Goal: Task Accomplishment & Management: Use online tool/utility

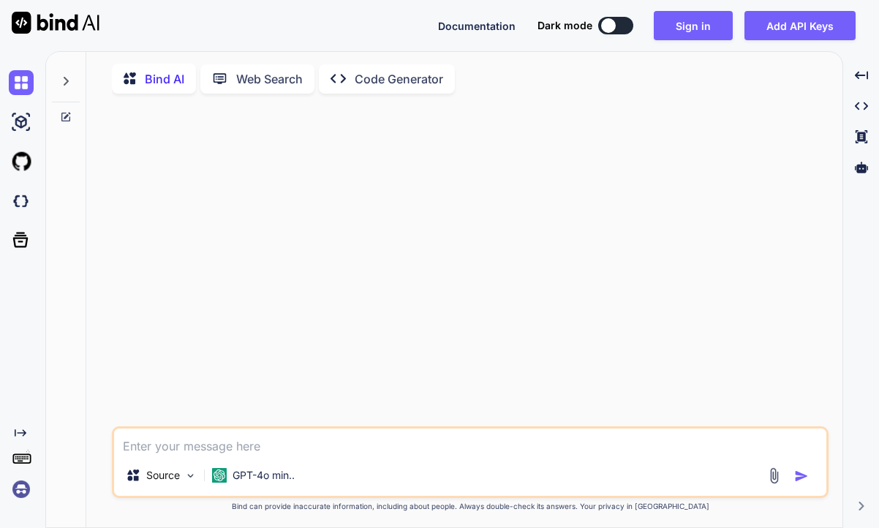
type textarea "x"
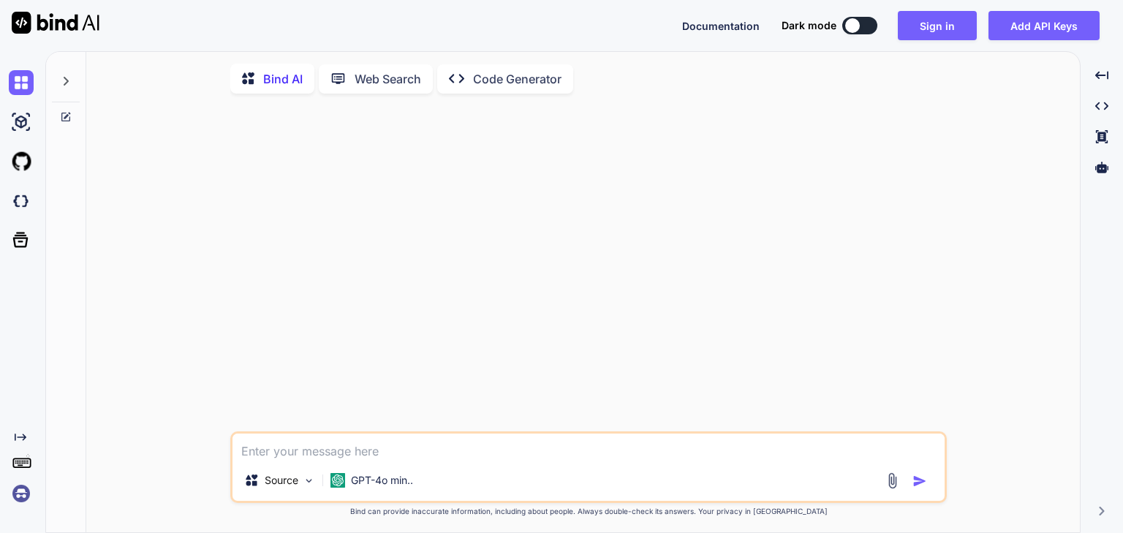
type textarea "x"
click at [378, 458] on textarea at bounding box center [588, 446] width 712 height 26
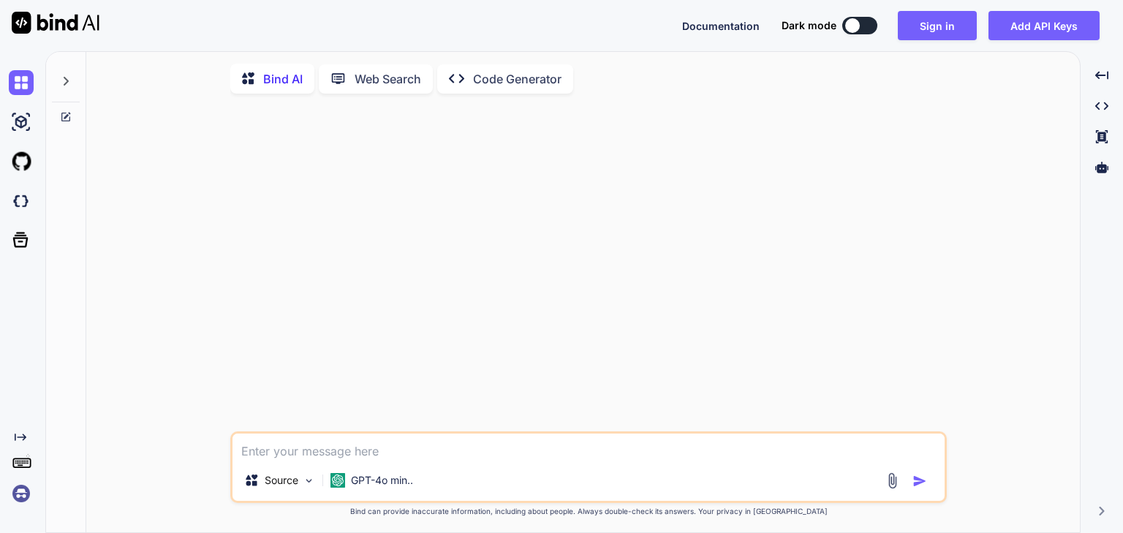
type textarea "Function.prototype.myCall = (context, ...args) => { if(typeof this !== "functio…"
type textarea "x"
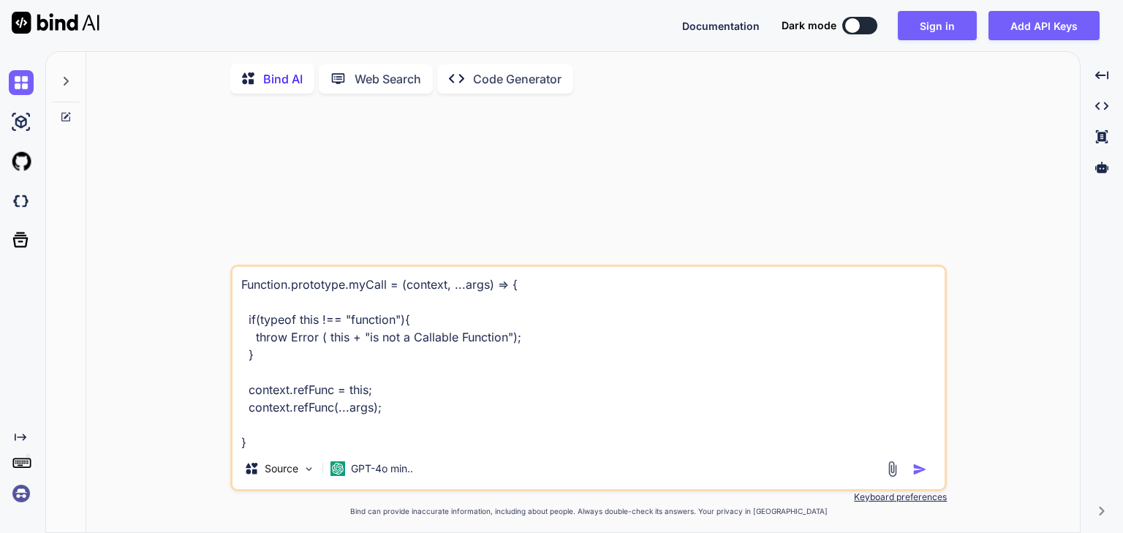
scroll to position [1, 0]
type textarea "Function.prototype.myCall = (context, ...args) => { if(typeof this !== "functio…"
click at [374, 467] on p "GPT-4o min.." at bounding box center [382, 468] width 62 height 15
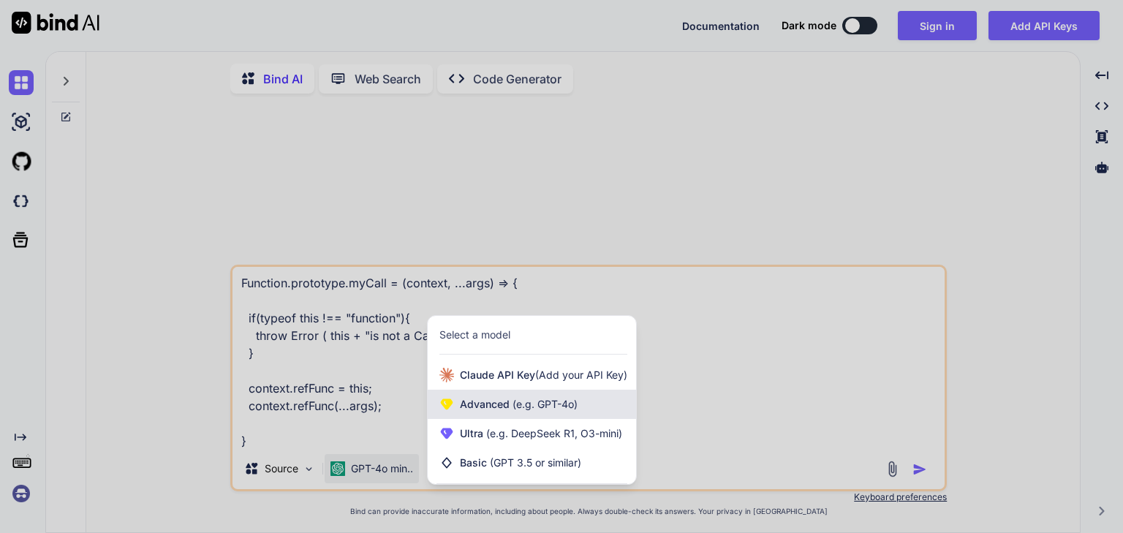
click at [511, 409] on span "(e.g. GPT-4o)" at bounding box center [543, 404] width 68 height 12
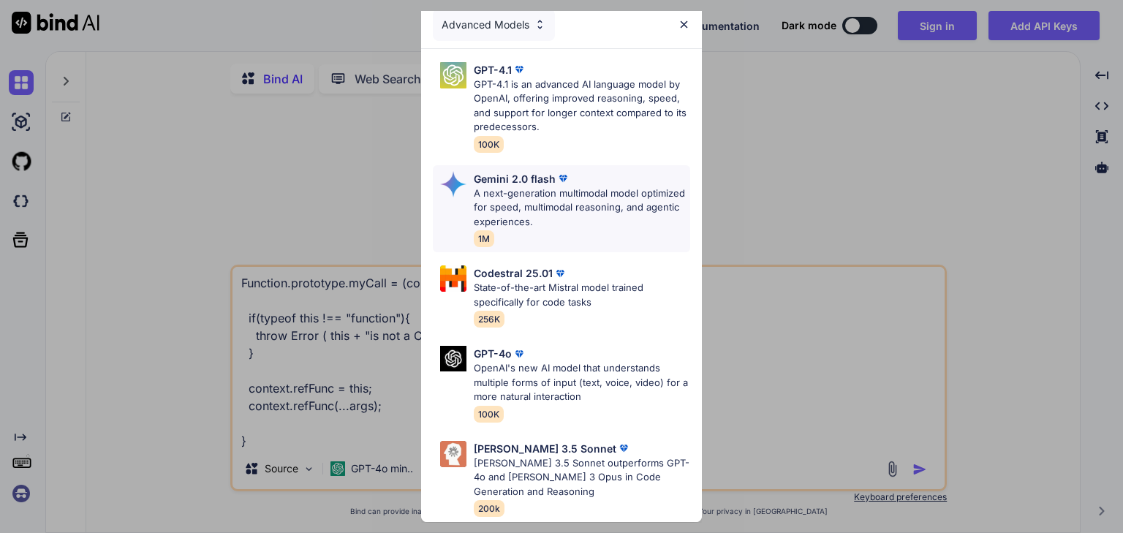
scroll to position [0, 0]
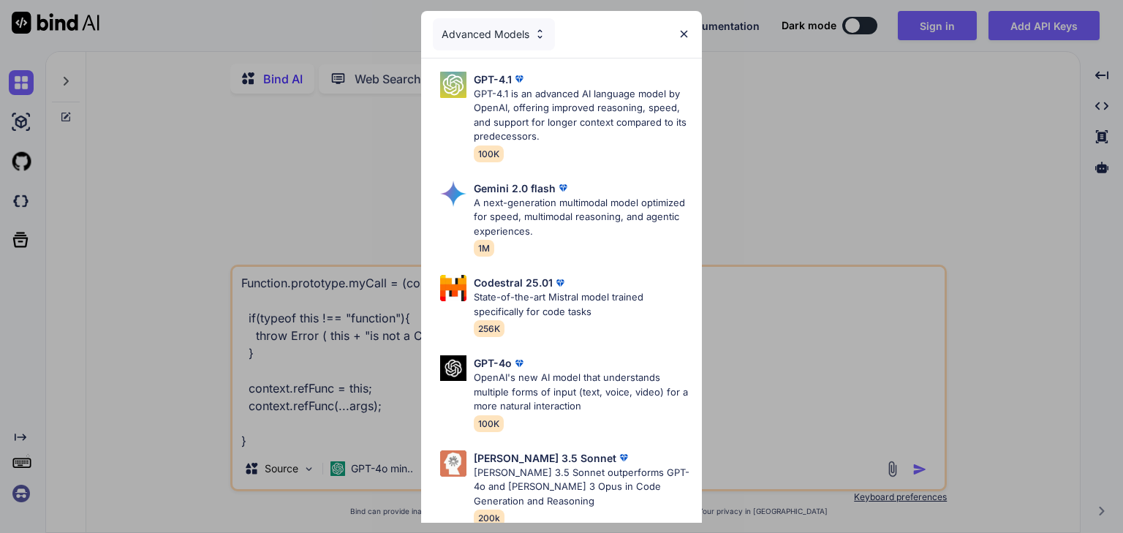
click at [367, 346] on div "Advanced Models GPT-4.1 GPT-4.1 is an advanced AI language model by OpenAI, off…" at bounding box center [561, 266] width 1123 height 533
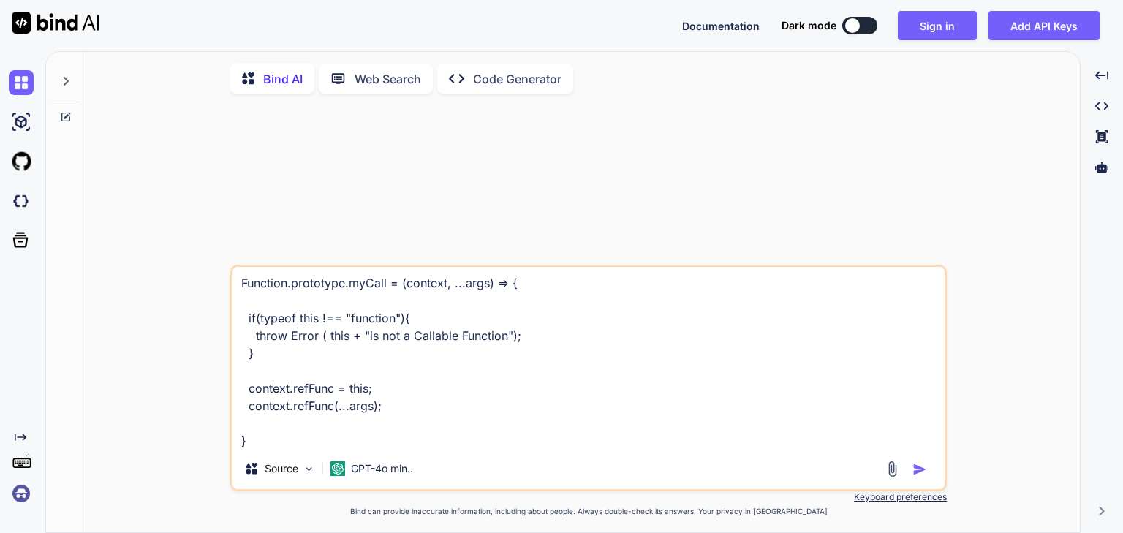
click at [377, 447] on textarea "Function.prototype.myCall = (context, ...args) => { if(typeof this !== "functio…" at bounding box center [588, 357] width 712 height 181
click at [921, 469] on img "button" at bounding box center [919, 469] width 15 height 15
type textarea "x"
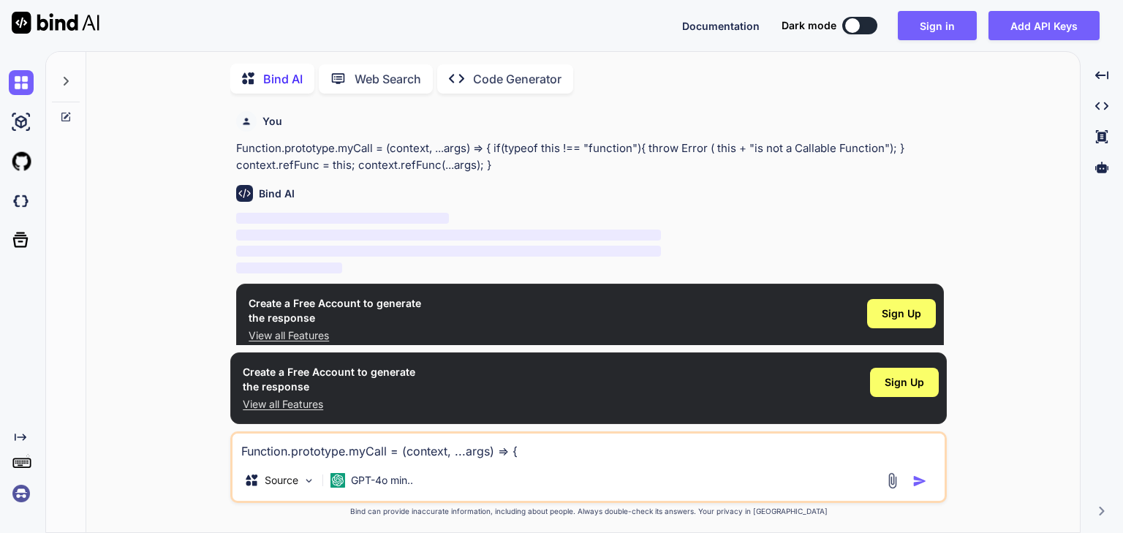
scroll to position [5, 0]
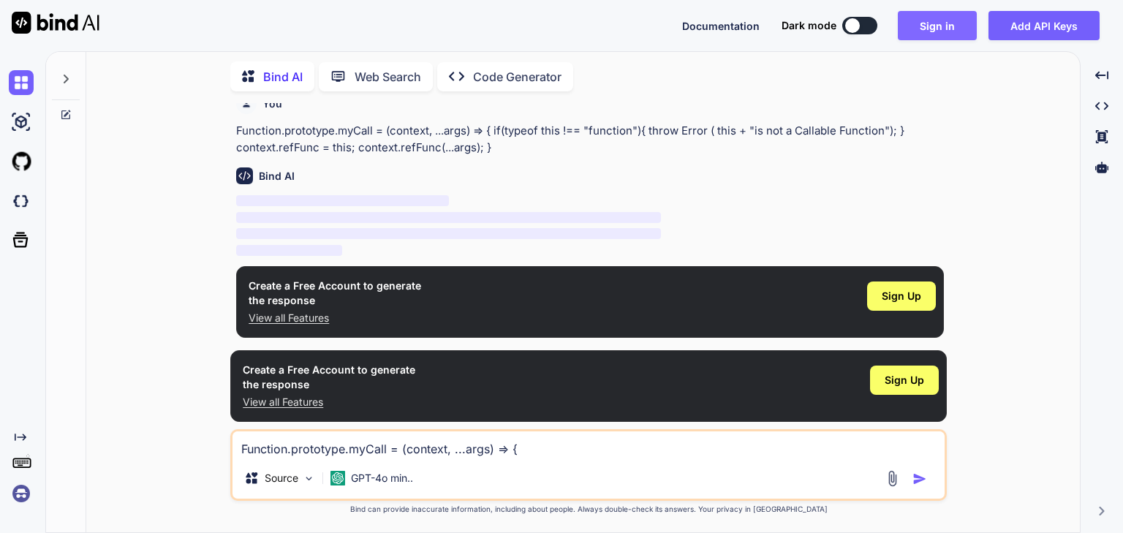
click at [959, 23] on button "Sign in" at bounding box center [937, 25] width 79 height 29
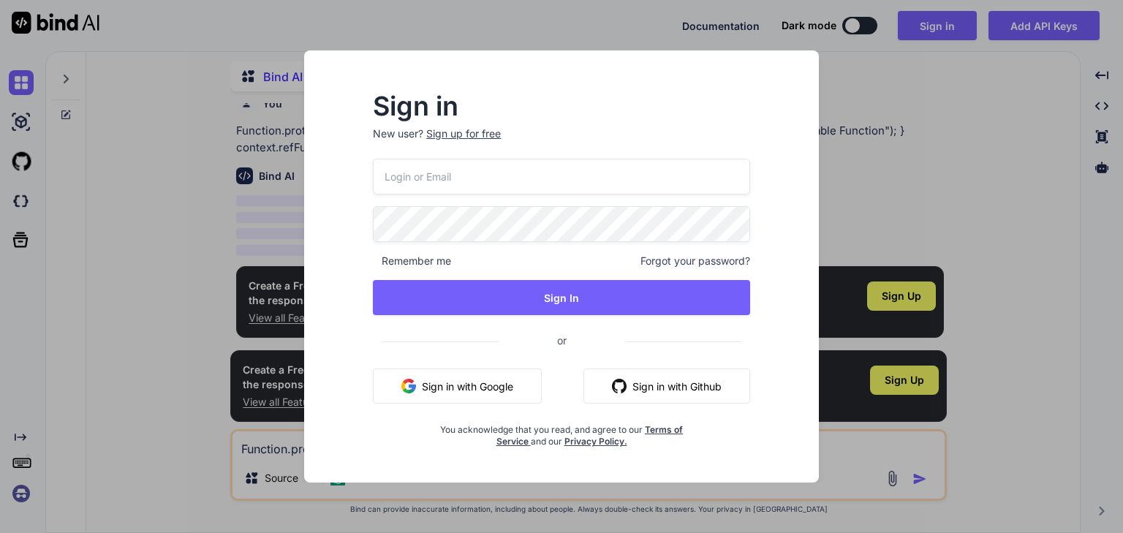
click at [581, 154] on p "New user? Sign up for free" at bounding box center [561, 142] width 377 height 32
click at [558, 178] on input "email" at bounding box center [561, 177] width 377 height 36
type input "[EMAIL_ADDRESS][DOMAIN_NAME]"
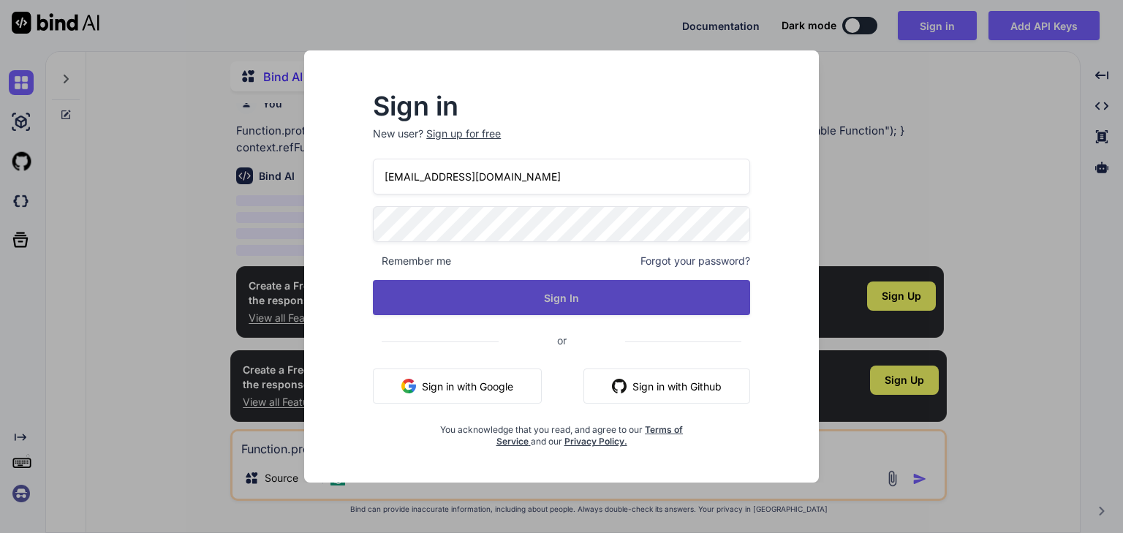
click at [509, 293] on button "Sign In" at bounding box center [561, 297] width 377 height 35
click at [523, 300] on button "Sign In" at bounding box center [561, 297] width 377 height 35
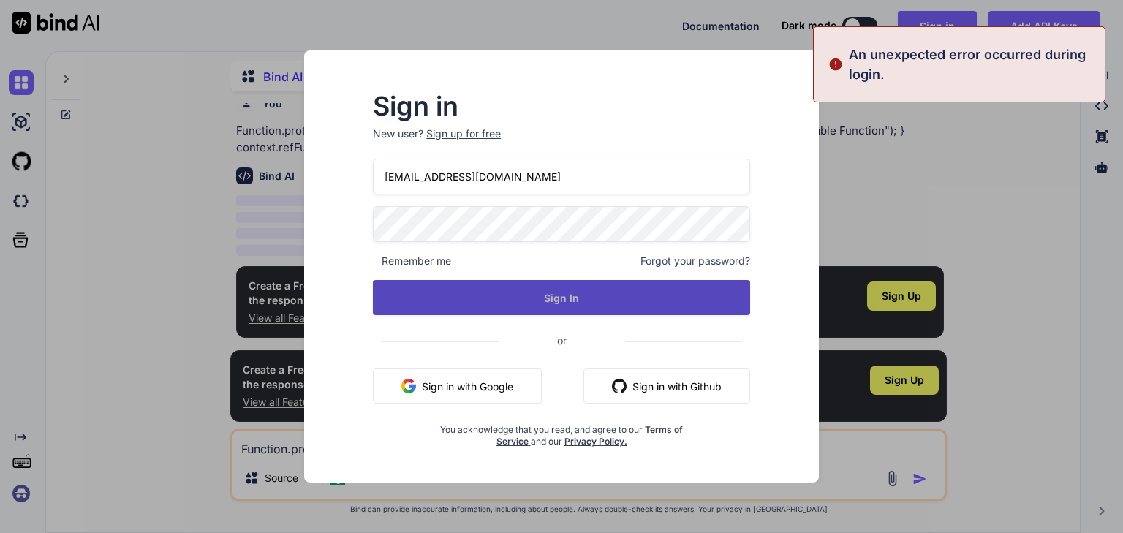
click at [523, 300] on button "Sign In" at bounding box center [561, 297] width 377 height 35
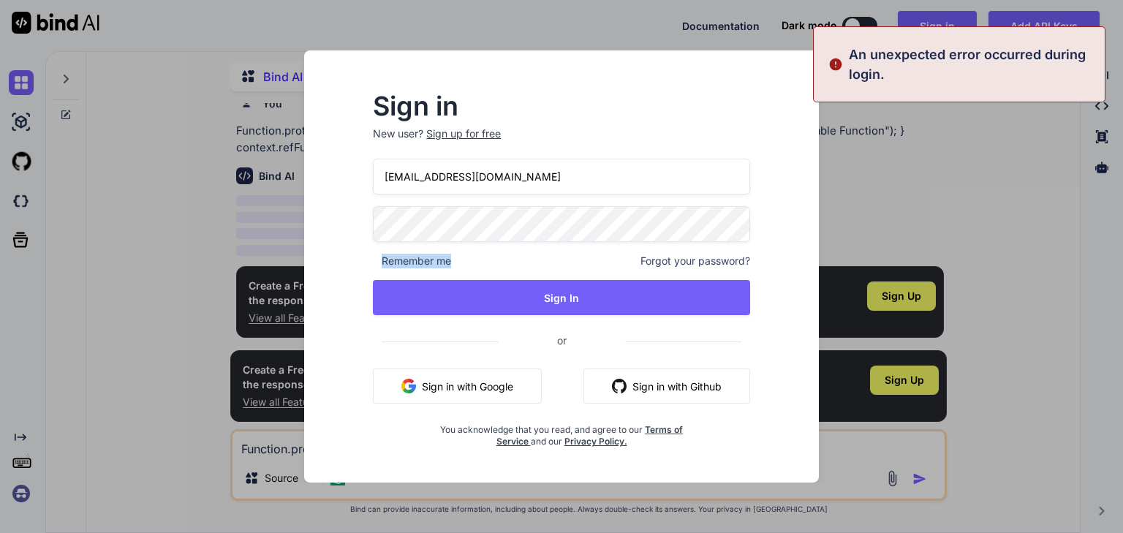
click at [475, 239] on div "[EMAIL_ADDRESS][DOMAIN_NAME] Remember me Forgot your password? Sign In or Sign …" at bounding box center [561, 303] width 377 height 289
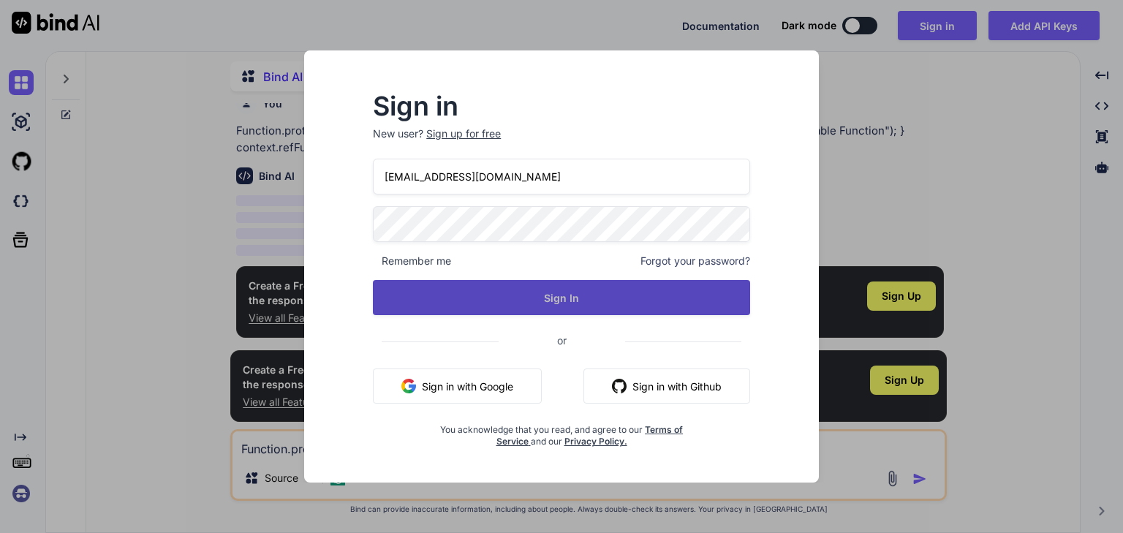
click at [532, 305] on button "Sign In" at bounding box center [561, 297] width 377 height 35
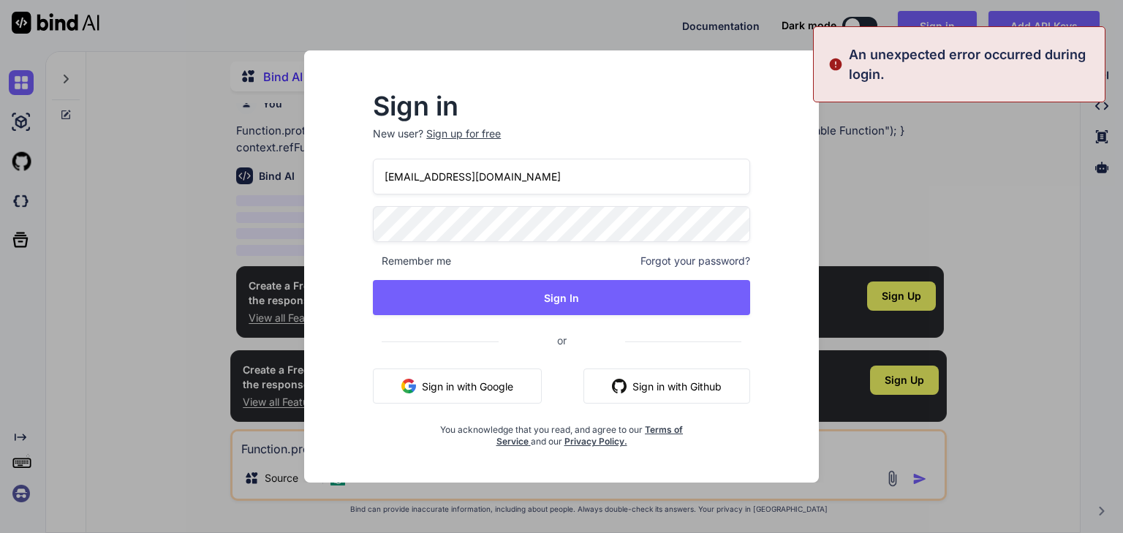
click at [927, 169] on div "Sign in New user? Sign up for free [EMAIL_ADDRESS][DOMAIN_NAME] Remember me For…" at bounding box center [561, 266] width 1123 height 533
